Goal: Task Accomplishment & Management: Manage account settings

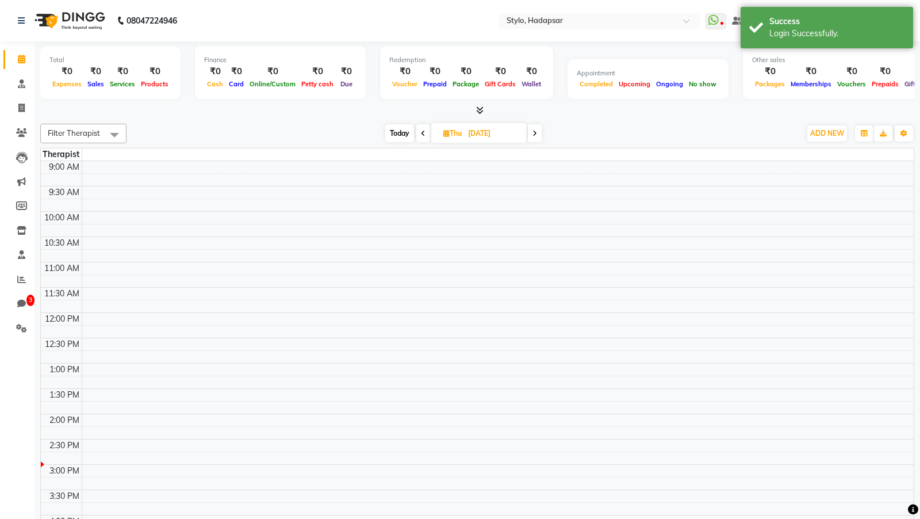
select select "en"
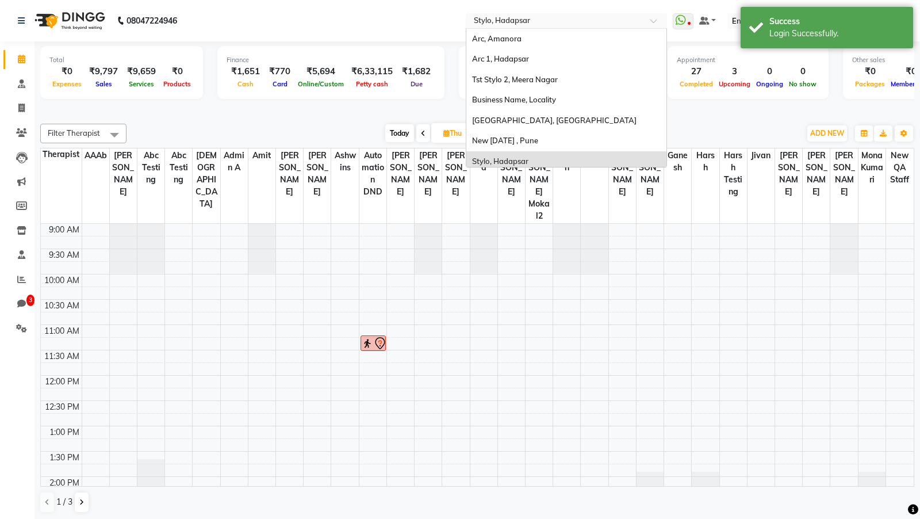
scroll to position [25, 0]
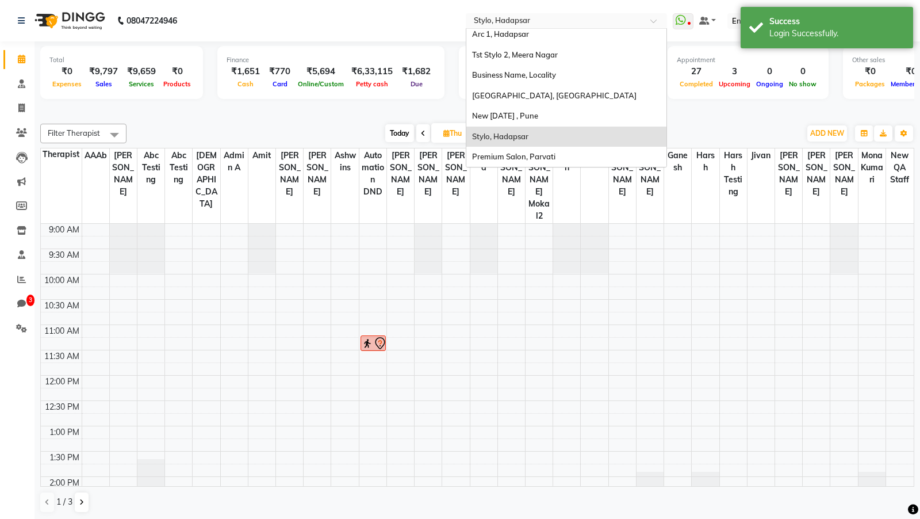
click at [556, 24] on input "text" at bounding box center [554, 21] width 167 height 11
click at [546, 41] on div "Arc 1, Hadapsar" at bounding box center [566, 34] width 200 height 21
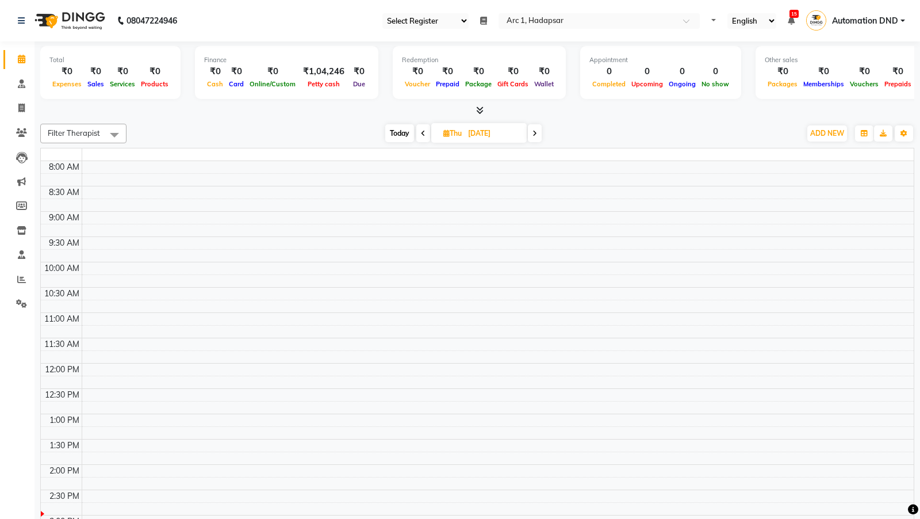
select select "81"
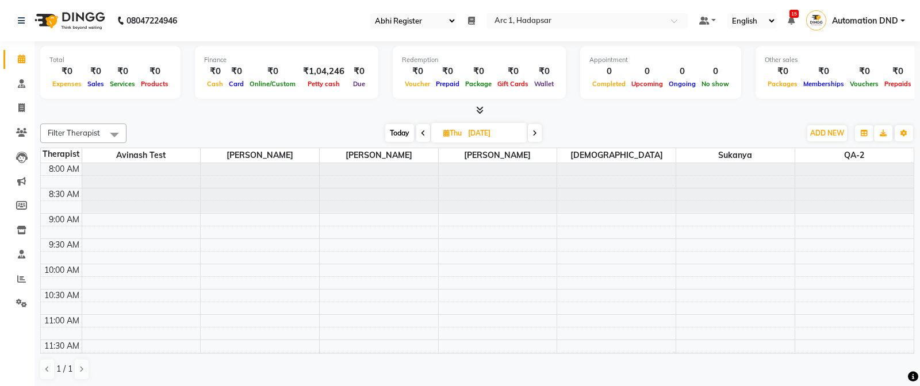
click at [415, 18] on select "Select Register Qa123 Qa Abhi Register Test1" at bounding box center [413, 21] width 86 height 16
click at [525, 21] on input "text" at bounding box center [575, 21] width 167 height 11
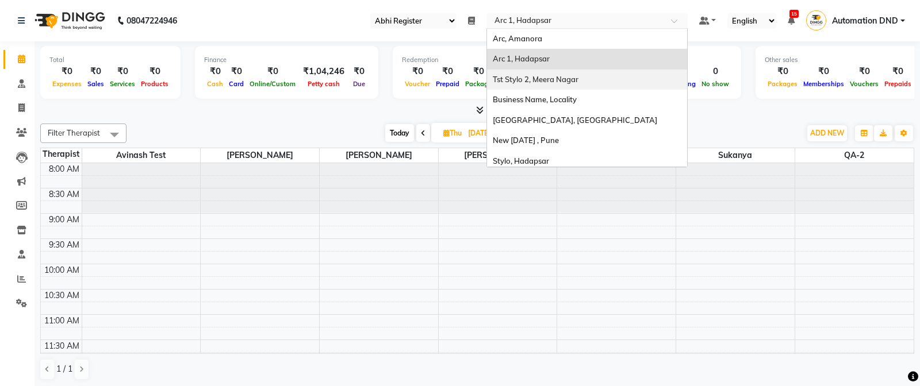
click at [535, 81] on span "Tst Stylo 2, Meera Nagar" at bounding box center [536, 79] width 86 height 9
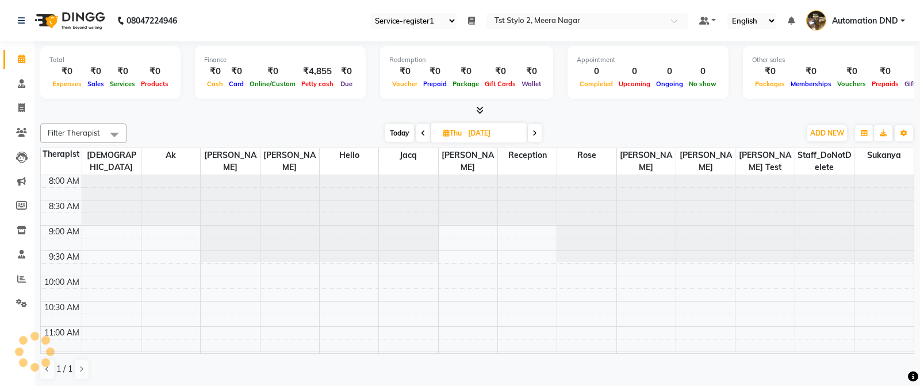
select select "84"
click at [427, 14] on select "Select Register Service-register1 Register 1.2" at bounding box center [413, 21] width 86 height 16
click at [24, 255] on icon at bounding box center [21, 254] width 7 height 9
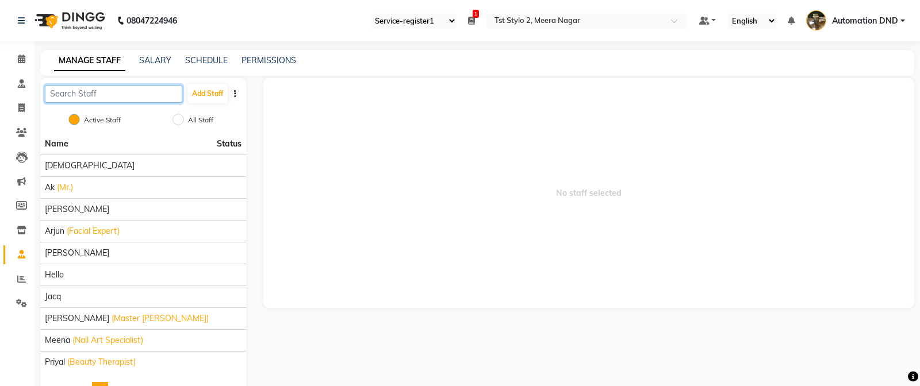
click at [98, 98] on input "text" at bounding box center [113, 94] width 137 height 18
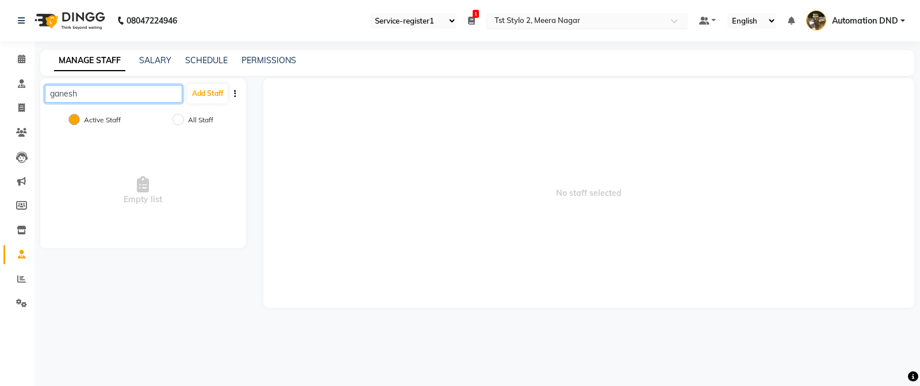
type input "ganesh"
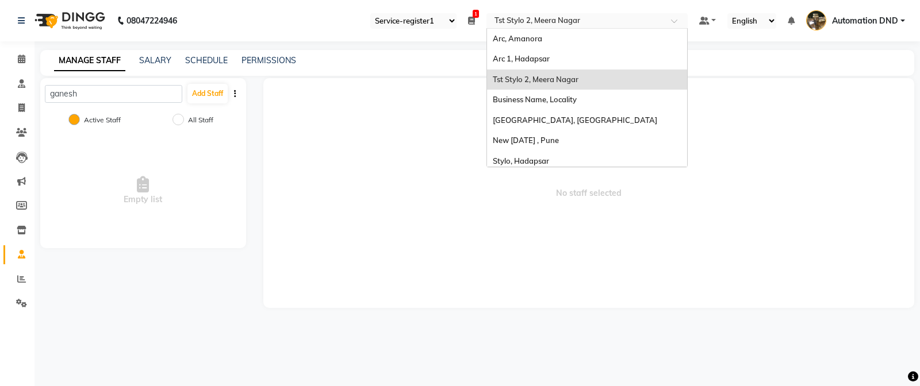
click at [528, 19] on input "text" at bounding box center [575, 21] width 167 height 11
click at [517, 44] on div "Arc, Amanora" at bounding box center [587, 39] width 200 height 21
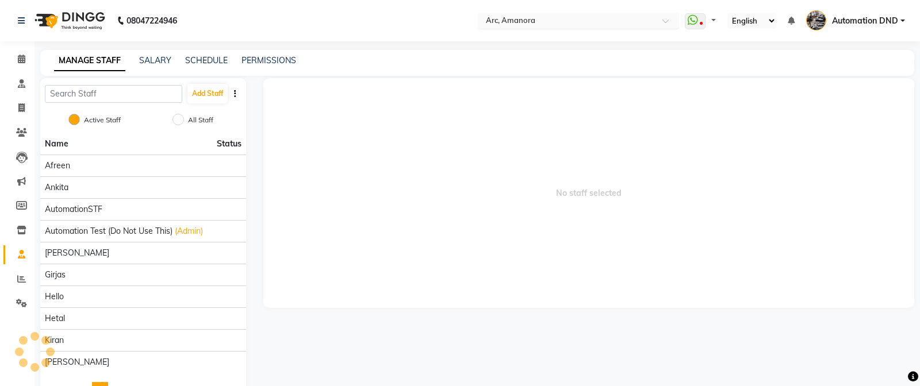
click at [546, 20] on input "text" at bounding box center [566, 21] width 167 height 11
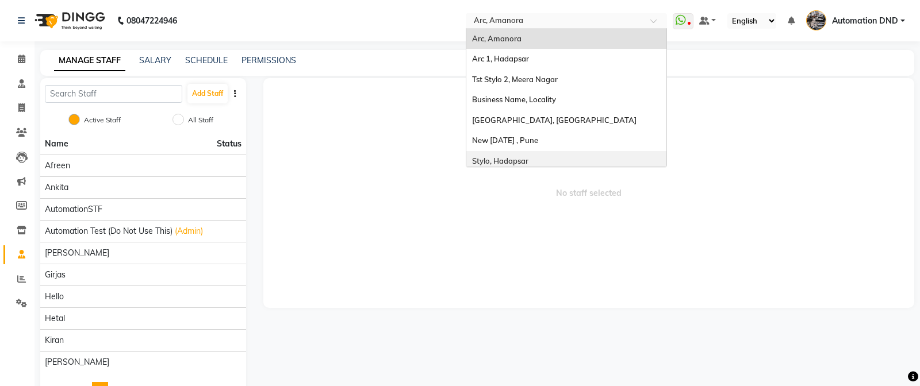
click at [497, 160] on span "Stylo, Hadapsar" at bounding box center [500, 160] width 56 height 9
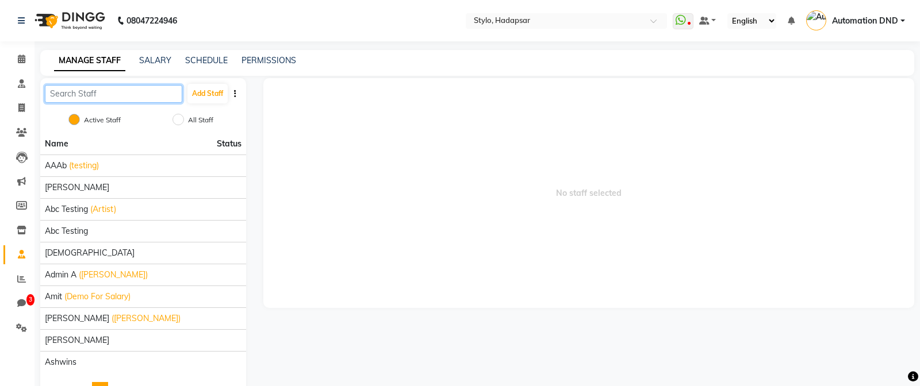
click at [102, 93] on input "text" at bounding box center [113, 94] width 137 height 18
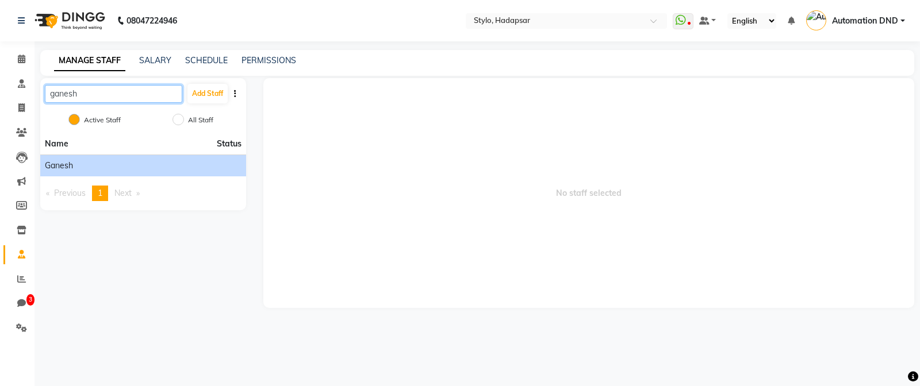
type input "ganesh"
click at [62, 170] on span "Ganesh" at bounding box center [59, 166] width 28 height 12
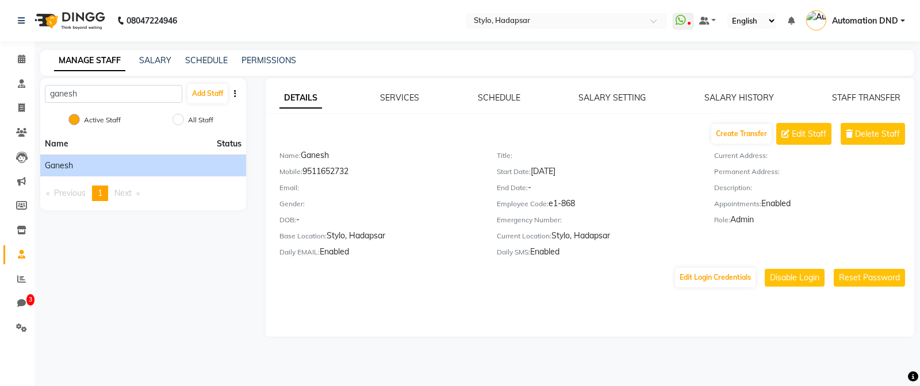
drag, startPoint x: 551, startPoint y: 206, endPoint x: 578, endPoint y: 201, distance: 27.5
click at [578, 201] on div "Employee Code: e1-868" at bounding box center [597, 206] width 200 height 16
drag, startPoint x: 578, startPoint y: 201, endPoint x: 550, endPoint y: 205, distance: 28.4
click at [550, 205] on div "Employee Code: e1-868" at bounding box center [597, 206] width 200 height 16
copy div "e1-868"
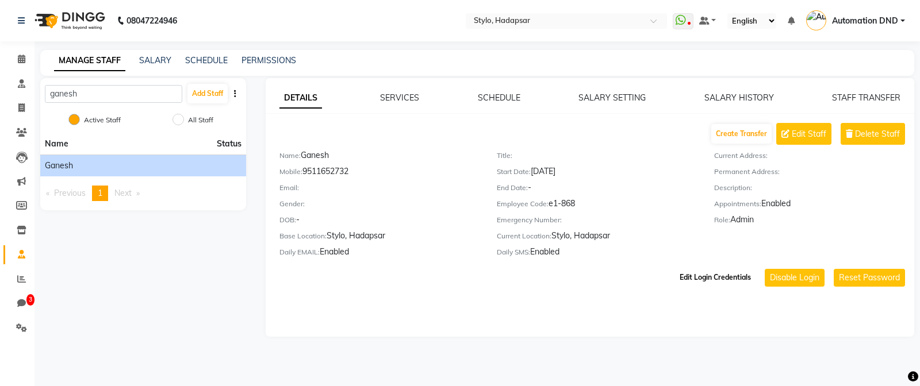
click at [702, 282] on button "Edit Login Credentials" at bounding box center [715, 278] width 80 height 20
select select "1"
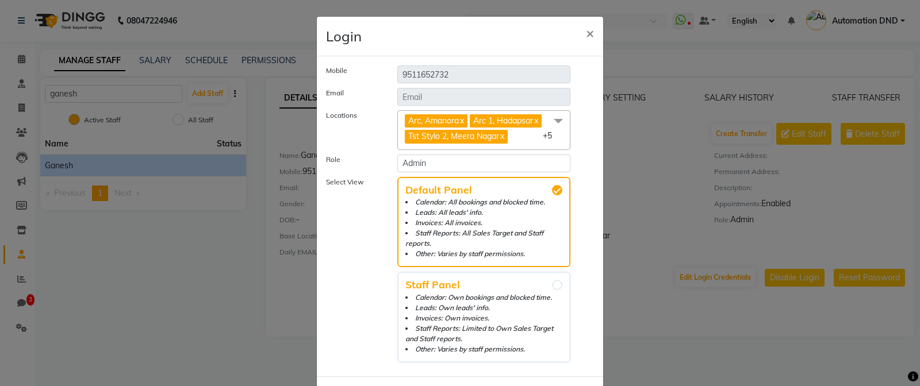
click at [525, 137] on span "Arc, Amanora x Arc 1, Hadapsar x Tst Stylo 2, Meera Nagar x Business Name, Loca…" at bounding box center [483, 130] width 173 height 40
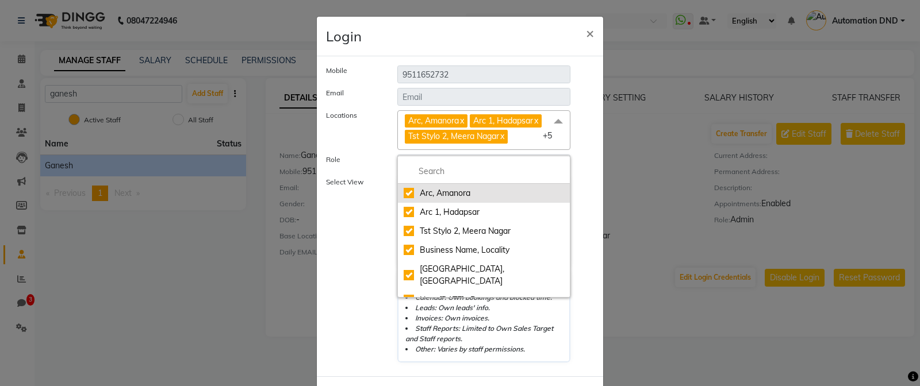
scroll to position [38, 0]
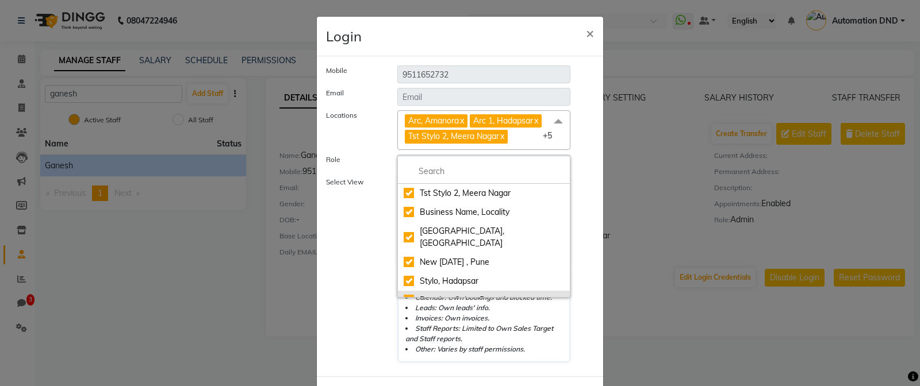
click at [414, 294] on div "Premium Salon, Parvati" at bounding box center [484, 300] width 160 height 12
checkbox input "false"
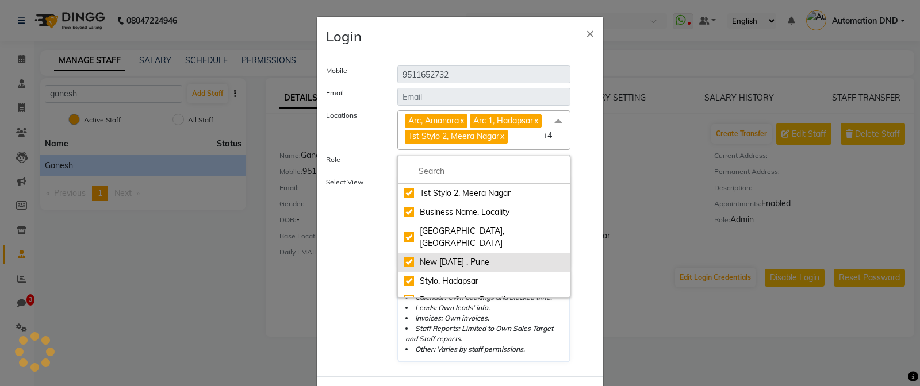
click at [410, 256] on div "New [DATE] , Pune" at bounding box center [484, 262] width 160 height 12
checkbox input "false"
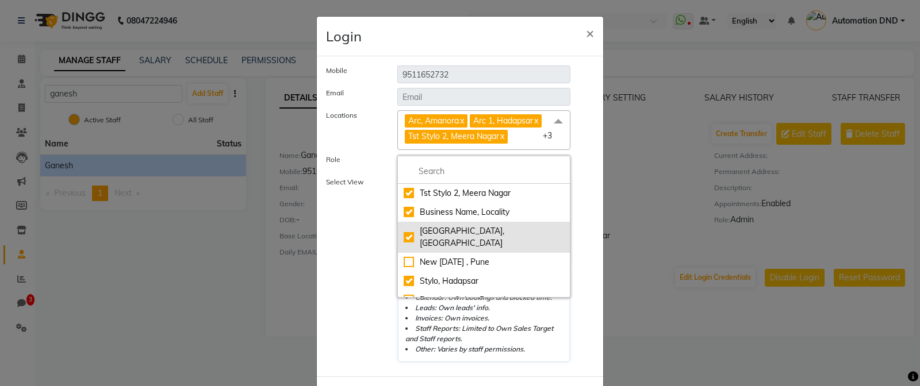
click at [408, 231] on div "[GEOGRAPHIC_DATA], [GEOGRAPHIC_DATA]" at bounding box center [484, 237] width 160 height 24
checkbox input "false"
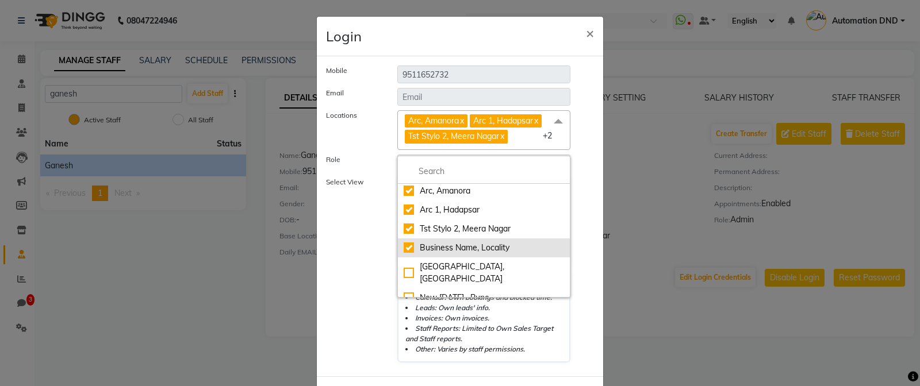
scroll to position [0, 0]
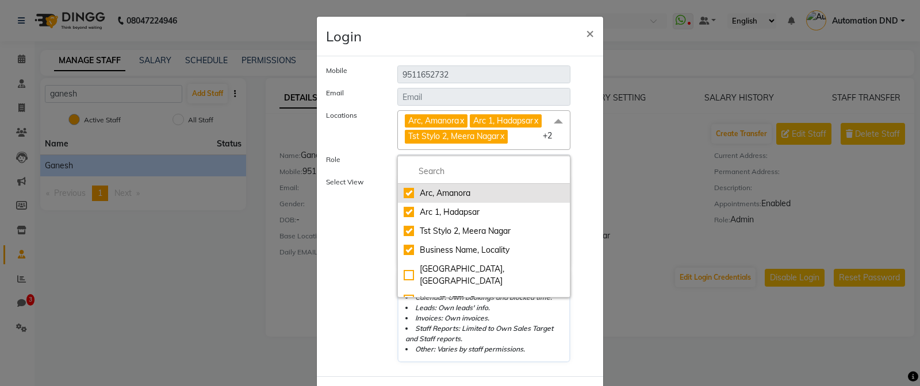
click at [411, 193] on div "Arc, Amanora" at bounding box center [484, 193] width 160 height 12
checkbox input "false"
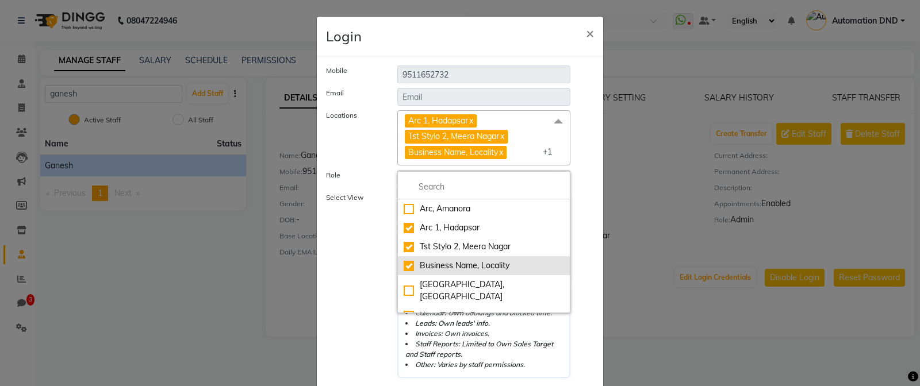
click at [408, 260] on div "Business Name, Locality" at bounding box center [484, 266] width 160 height 12
checkbox input "false"
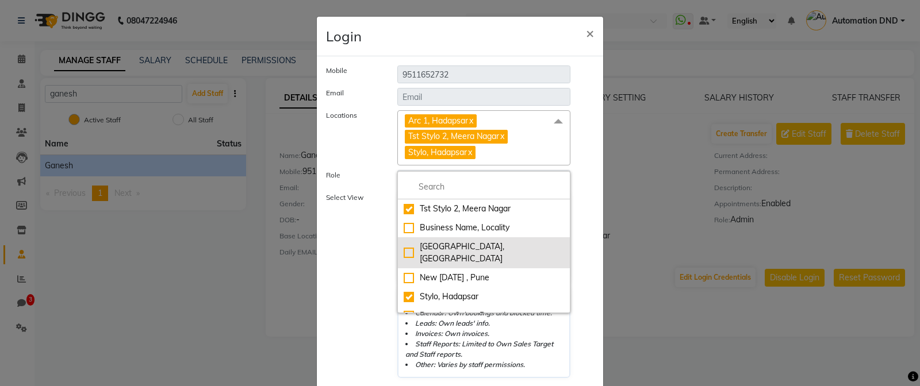
scroll to position [38, 0]
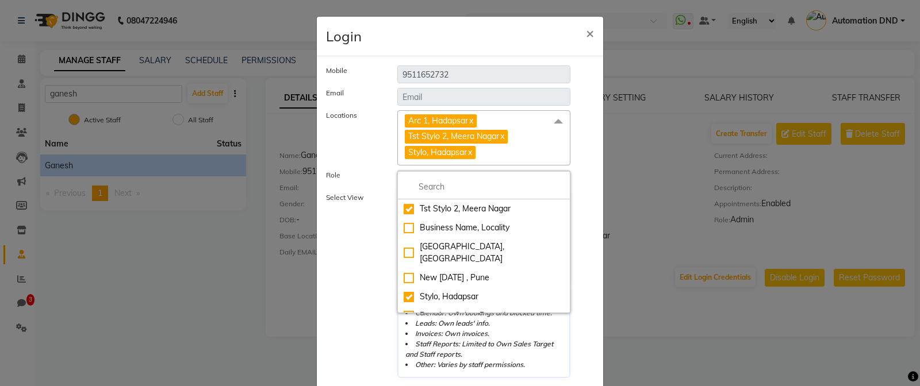
click at [371, 160] on div "Locations Arc 1, Hadapsar x Tst Stylo 2, Meera Nagar x Stylo, Hadapsar x Arc, A…" at bounding box center [459, 137] width 285 height 55
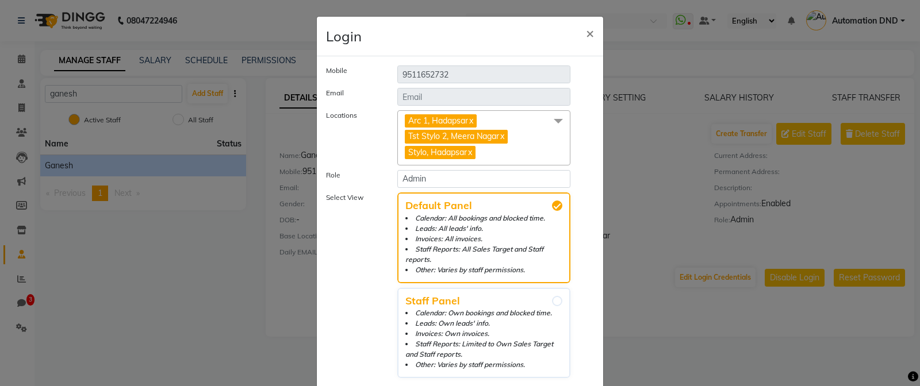
scroll to position [63, 0]
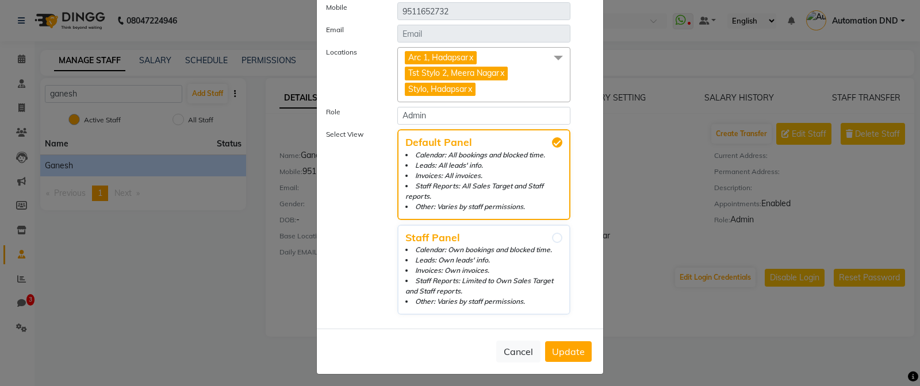
click at [563, 351] on span "Update" at bounding box center [568, 351] width 33 height 11
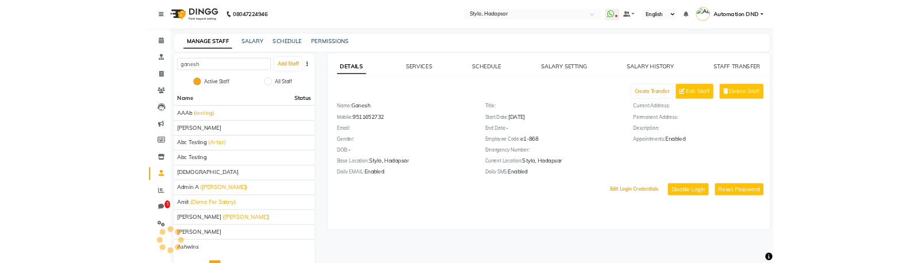
scroll to position [52, 0]
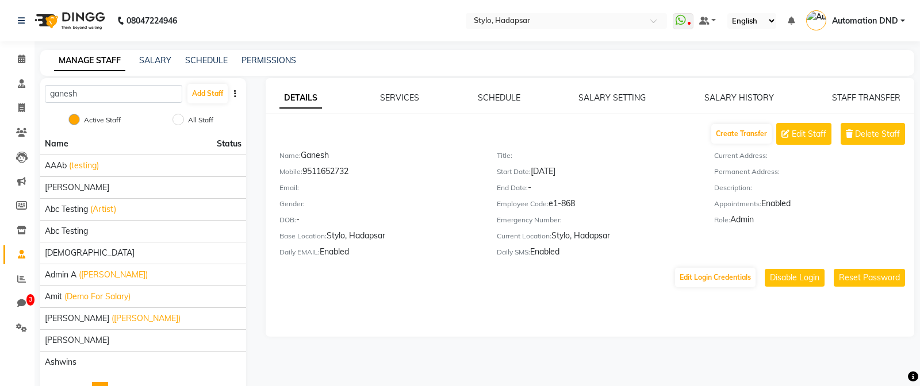
click at [878, 15] on span "Automation DND" at bounding box center [865, 21] width 66 height 12
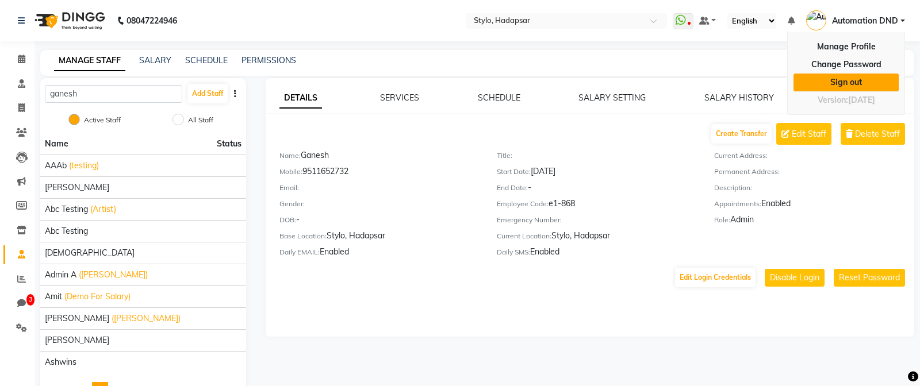
click at [829, 89] on link "Sign out" at bounding box center [845, 83] width 105 height 18
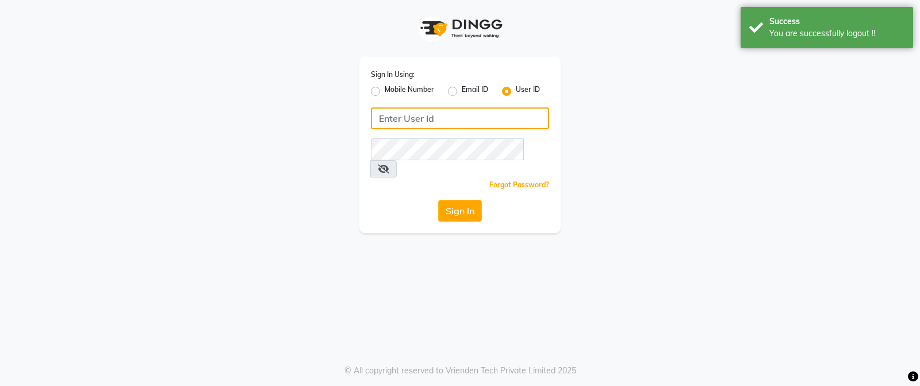
click at [414, 119] on input "Username" at bounding box center [460, 118] width 178 height 22
paste input "e1-868"
type input "e1-868"
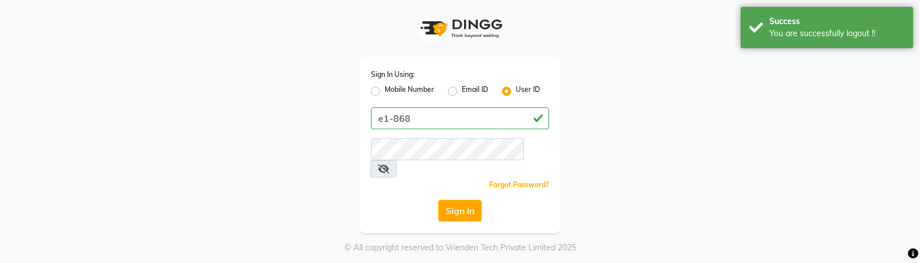
click at [417, 138] on div "Sign In Using: Mobile Number Email ID User ID e1-868 Remember me Forgot Passwor…" at bounding box center [459, 145] width 201 height 176
click at [467, 200] on button "Sign In" at bounding box center [460, 211] width 44 height 22
